Goal: Contribute content: Contribute content

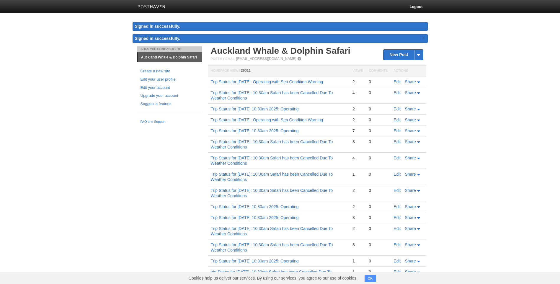
click at [282, 87] on td "Trip Status for [DATE]: Operating with Sea Condition Warning" at bounding box center [279, 81] width 142 height 11
click at [248, 80] on link "Trip Status for [DATE]: Operating with Sea Condition Warning" at bounding box center [267, 81] width 113 height 5
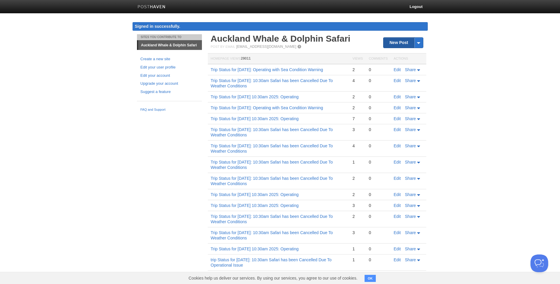
click at [399, 41] on link "New Post" at bounding box center [403, 43] width 39 height 10
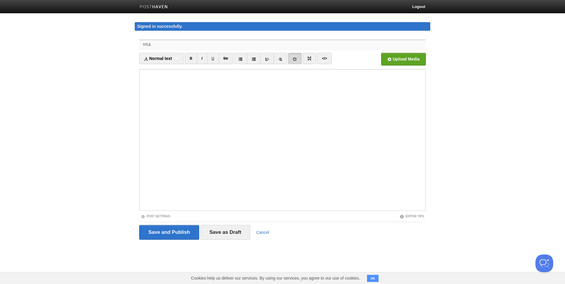
click at [184, 46] on input "Title" at bounding box center [294, 44] width 263 height 9
paste input "Trip Status for [DATE]: Operating"
type input "Trip Status for [DATE]: Operating"
click at [172, 233] on input "Save and Publish" at bounding box center [169, 232] width 60 height 15
